Goal: Task Accomplishment & Management: Manage account settings

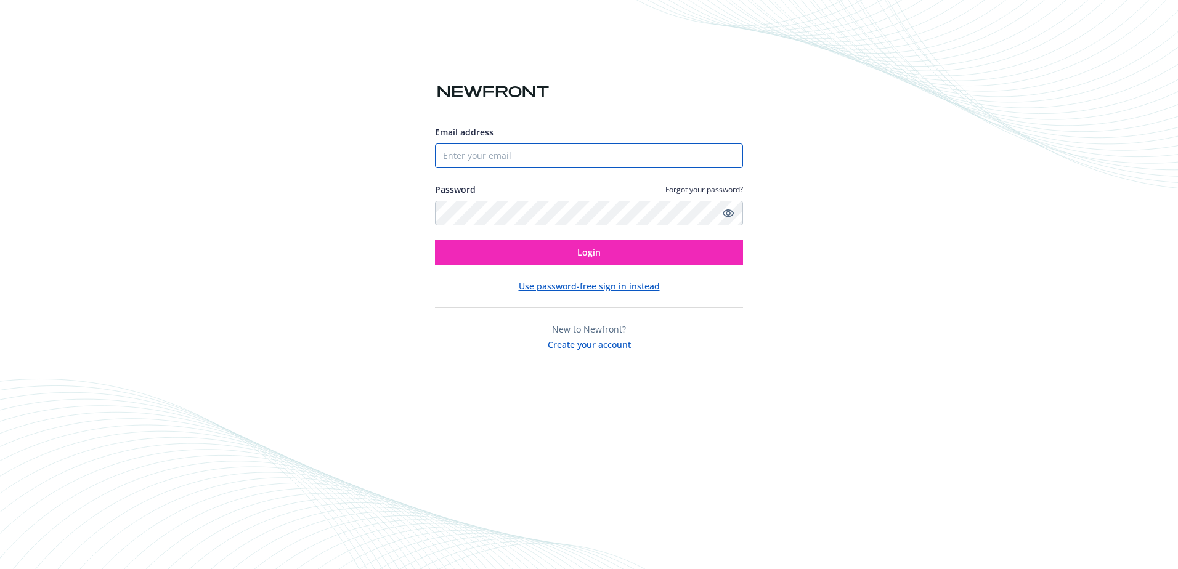
type input "[EMAIL_ADDRESS][DOMAIN_NAME]"
click at [601, 257] on button "Login" at bounding box center [589, 252] width 308 height 25
